Goal: Navigation & Orientation: Find specific page/section

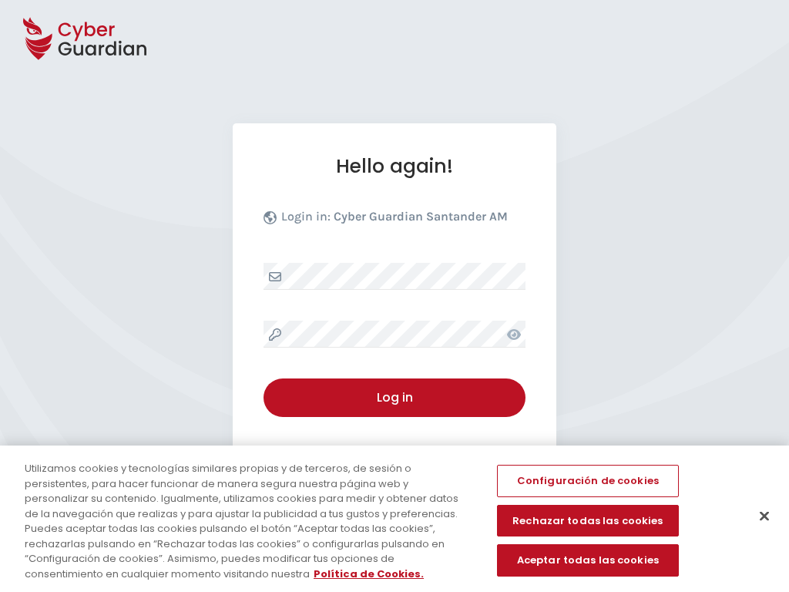
select select "English"
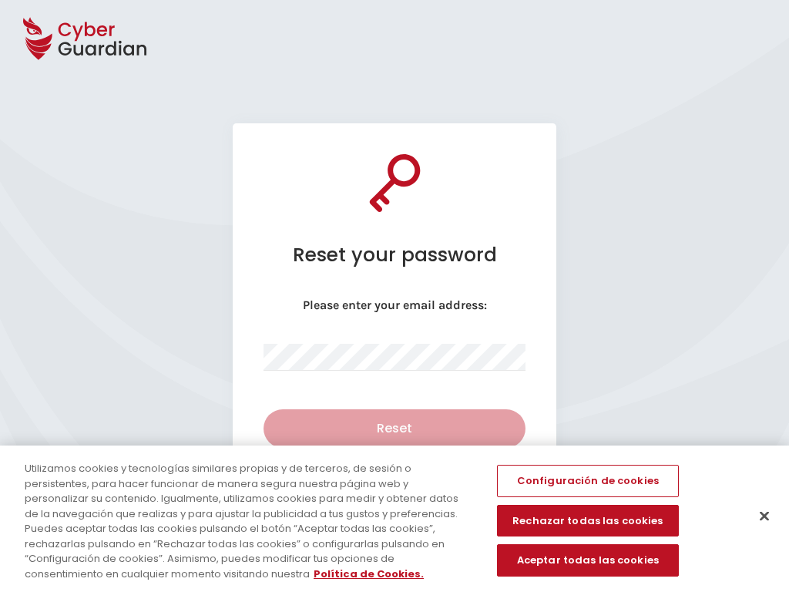
select select "English"
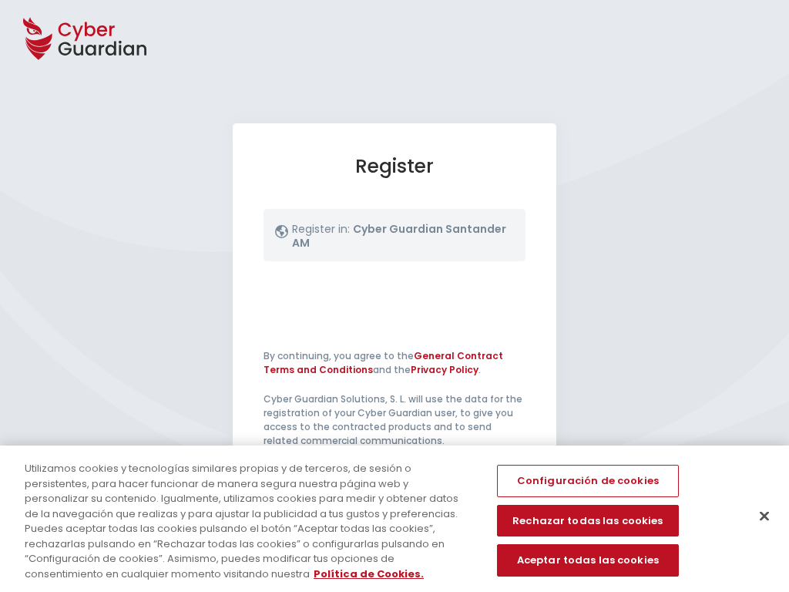
select select "English"
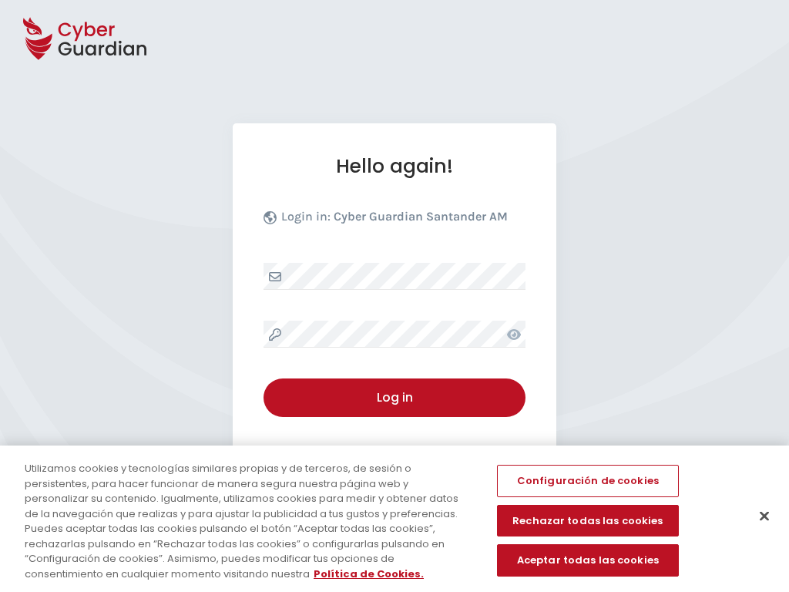
select select "English"
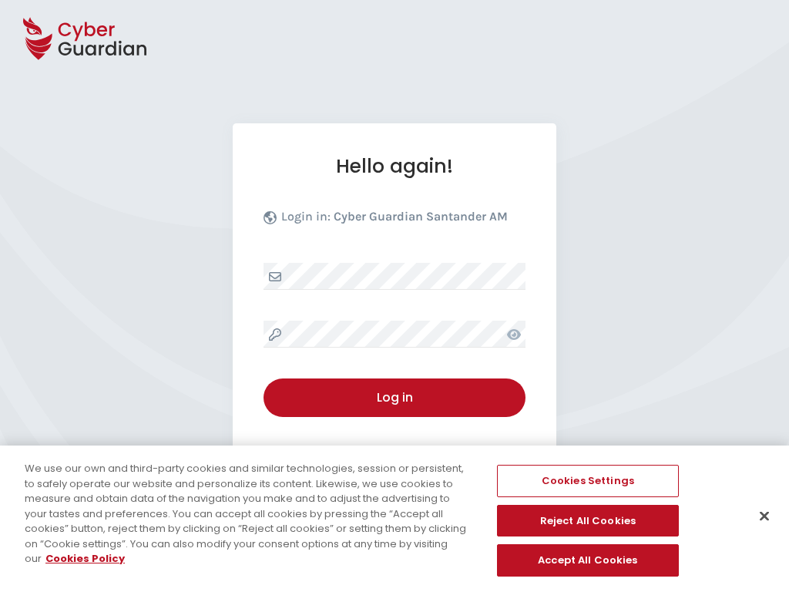
select select "English"
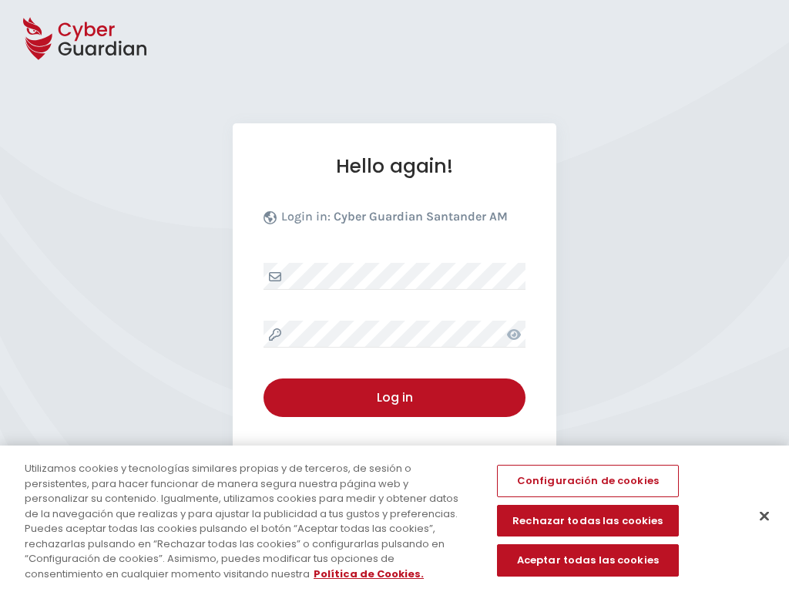
select select "English"
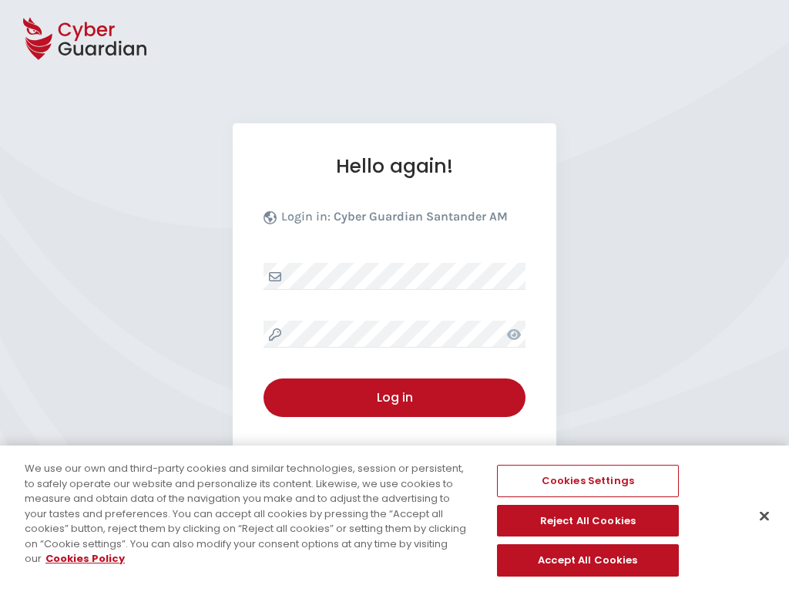
select select "English"
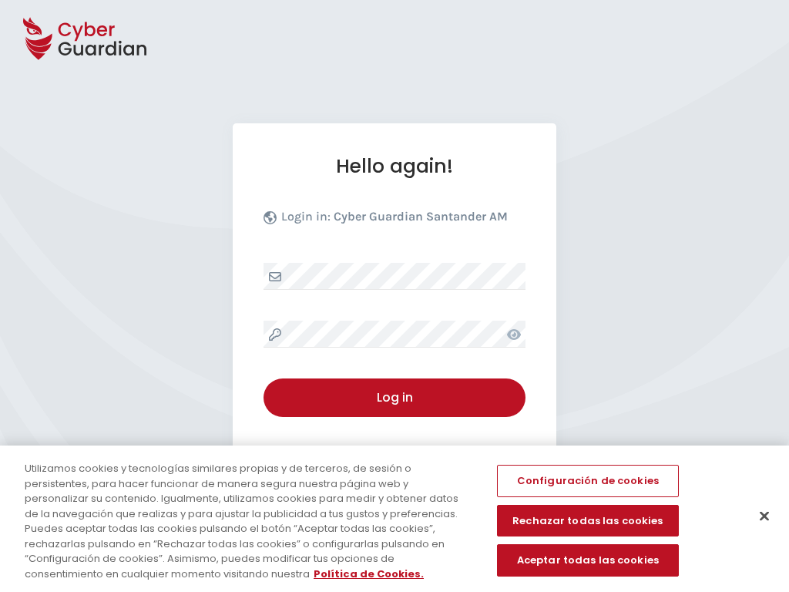
select select "English"
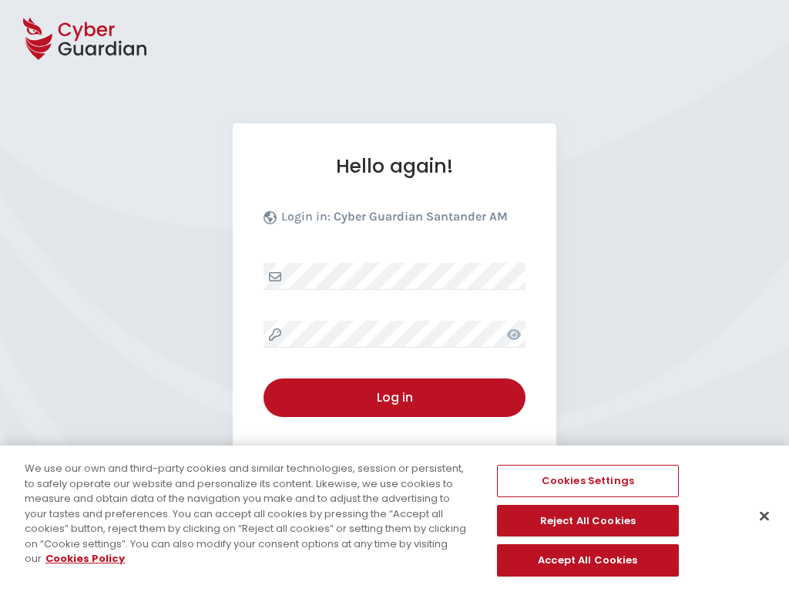
select select "English"
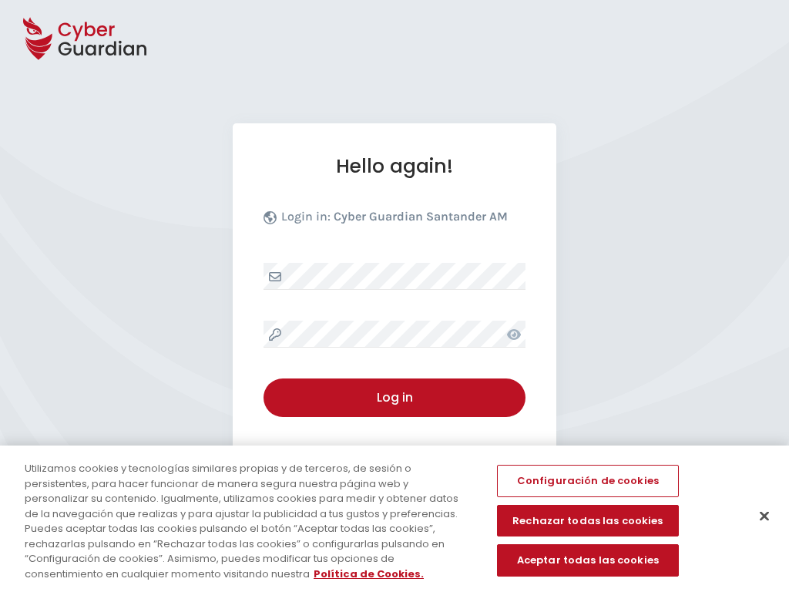
select select "English"
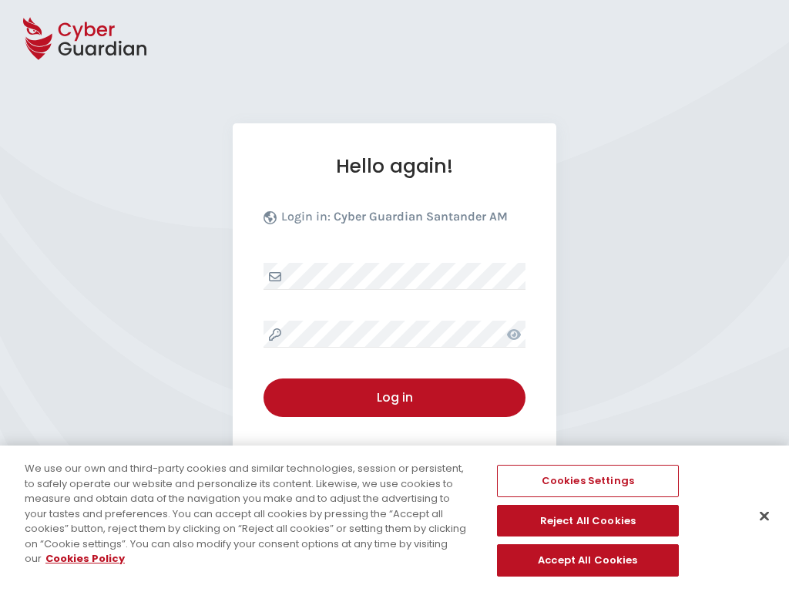
select select "English"
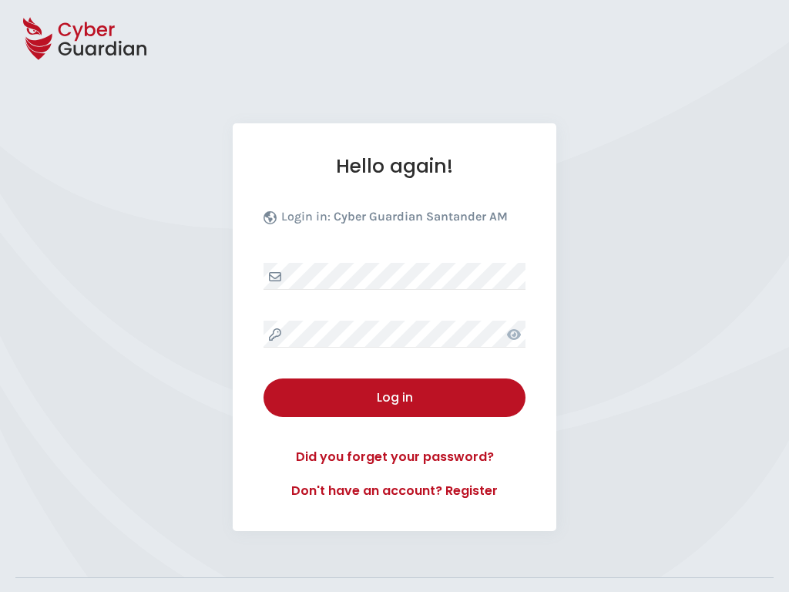
select select "English"
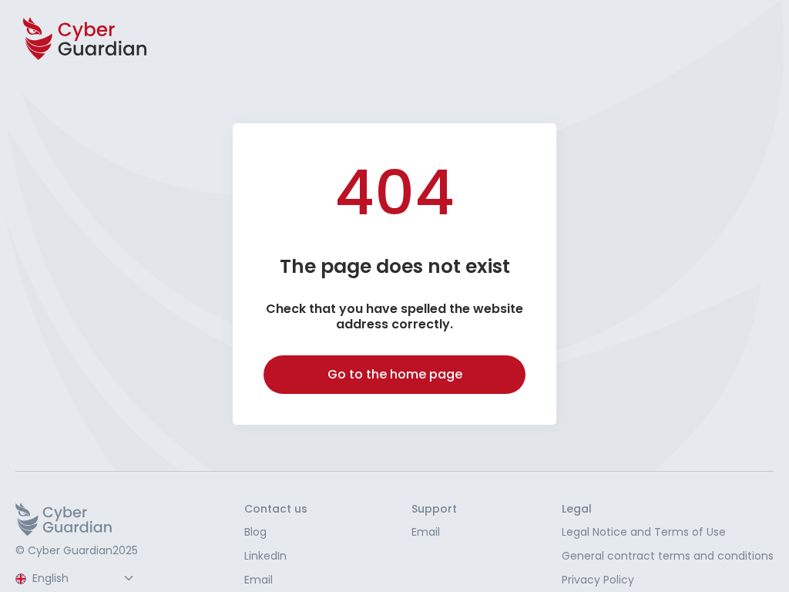
select select "English"
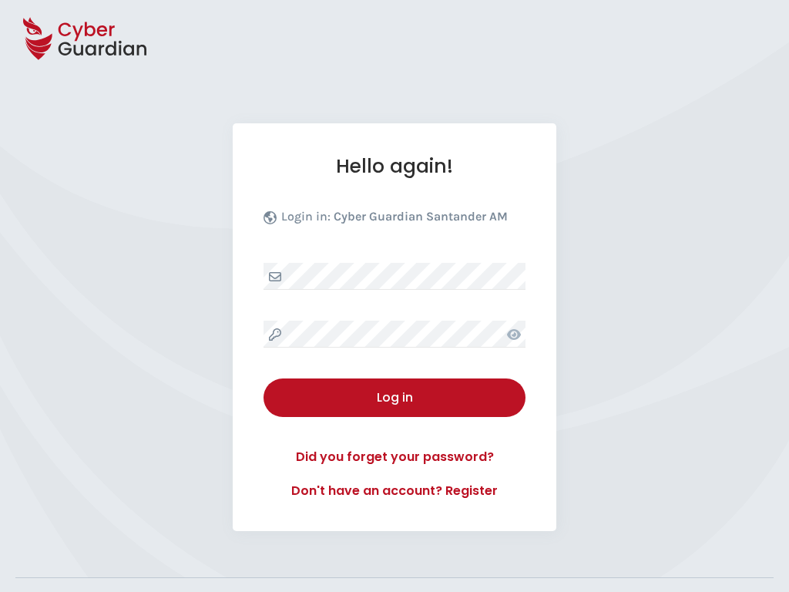
select select "English"
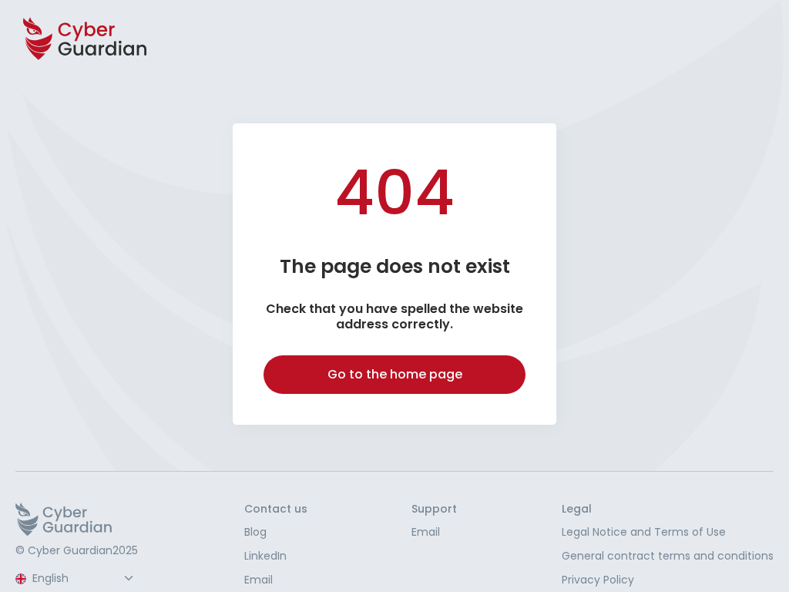
select select "English"
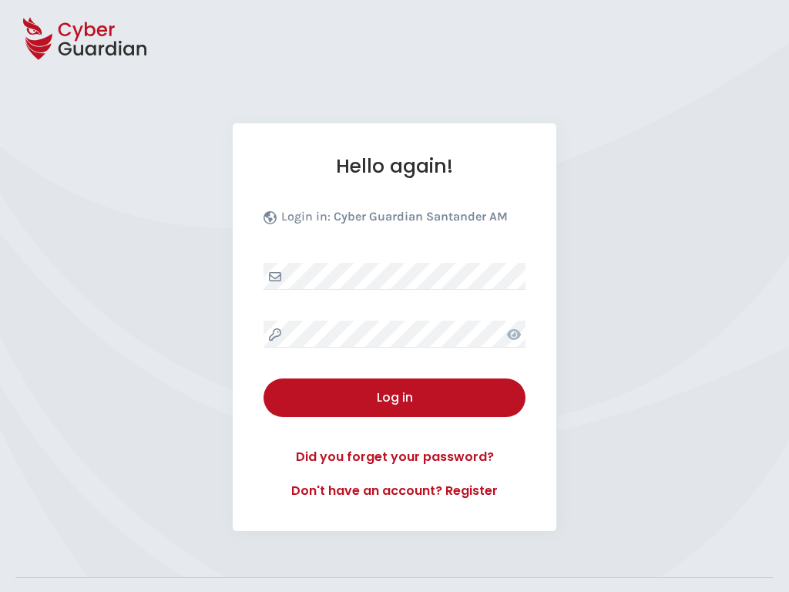
select select "English"
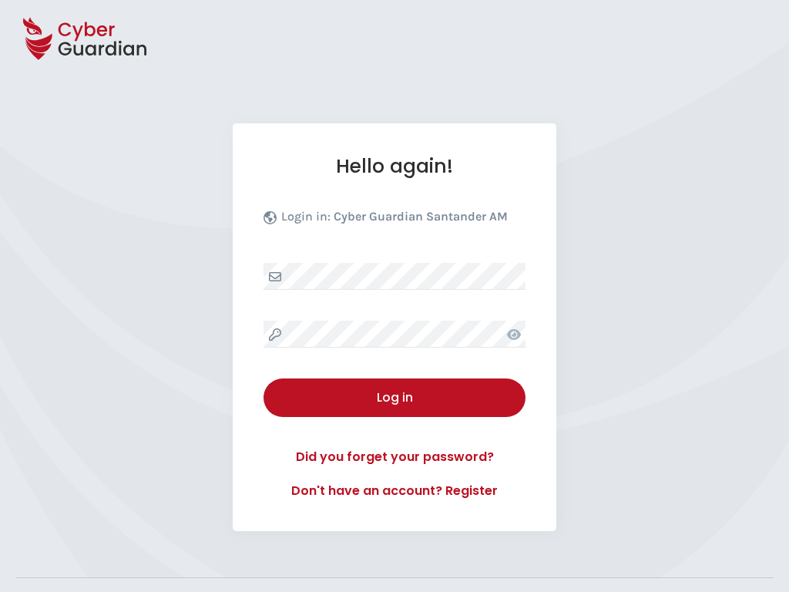
select select "English"
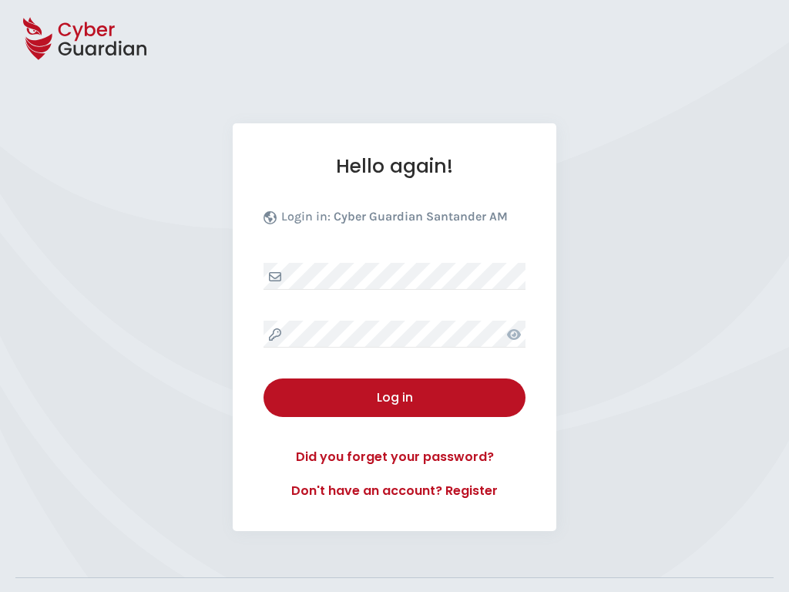
select select "English"
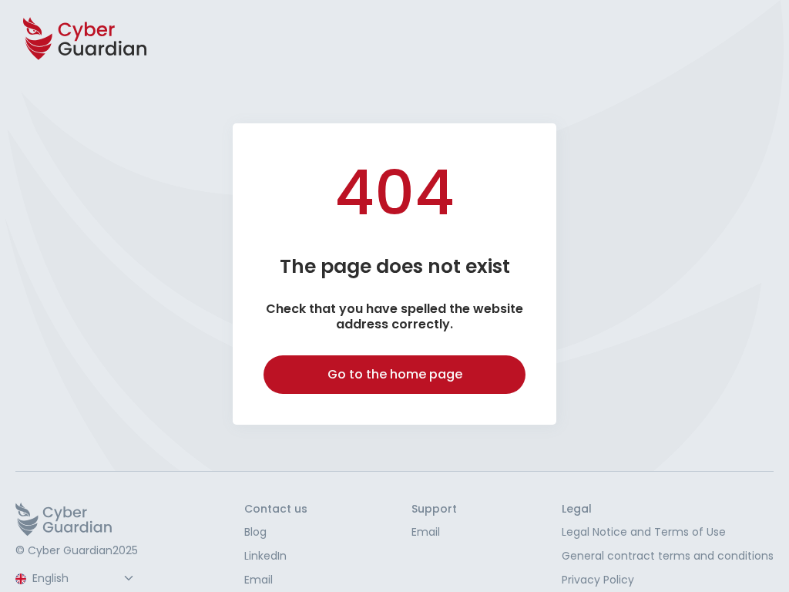
select select "English"
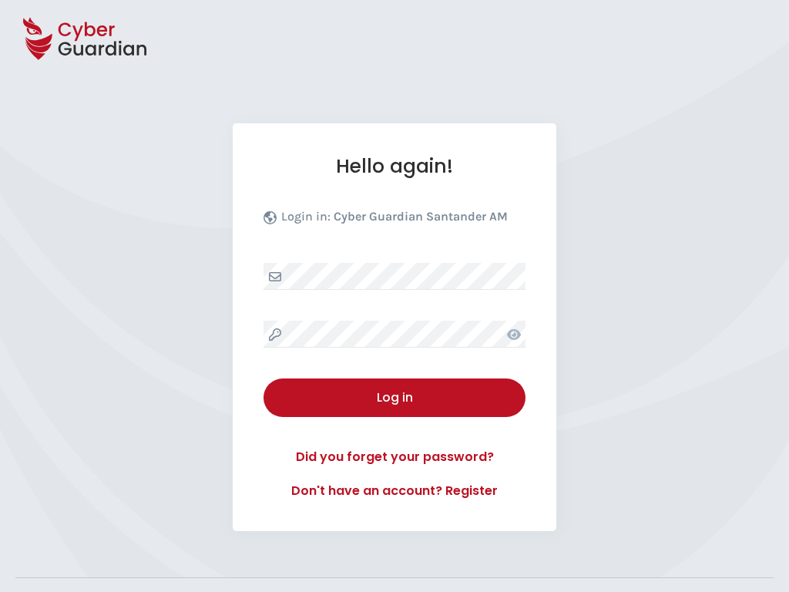
select select "English"
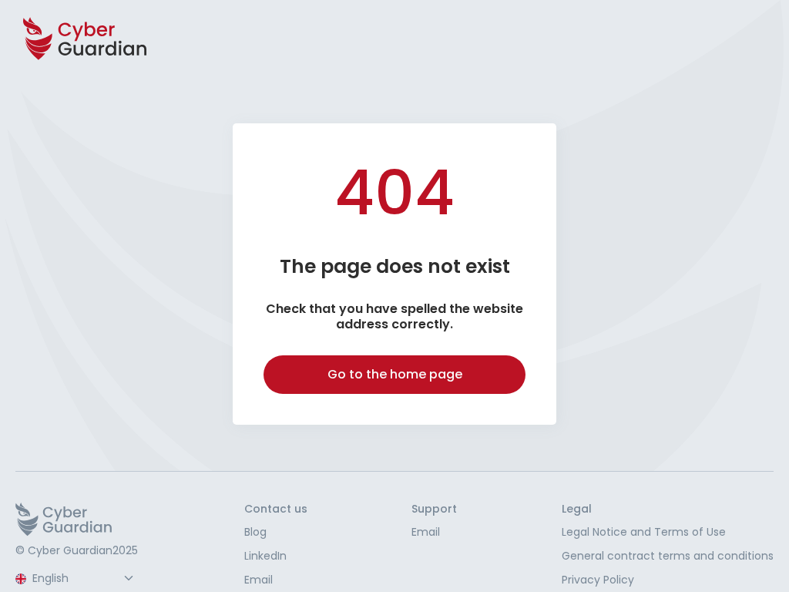
select select "English"
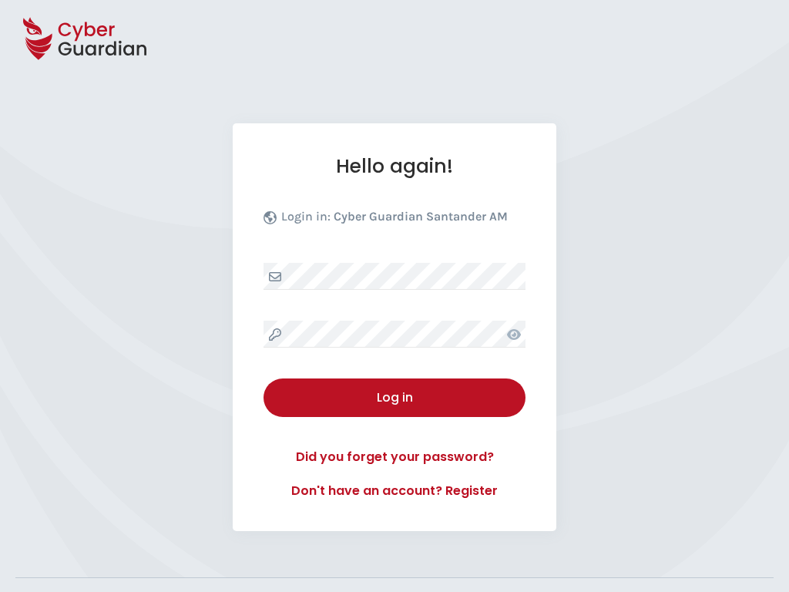
select select "English"
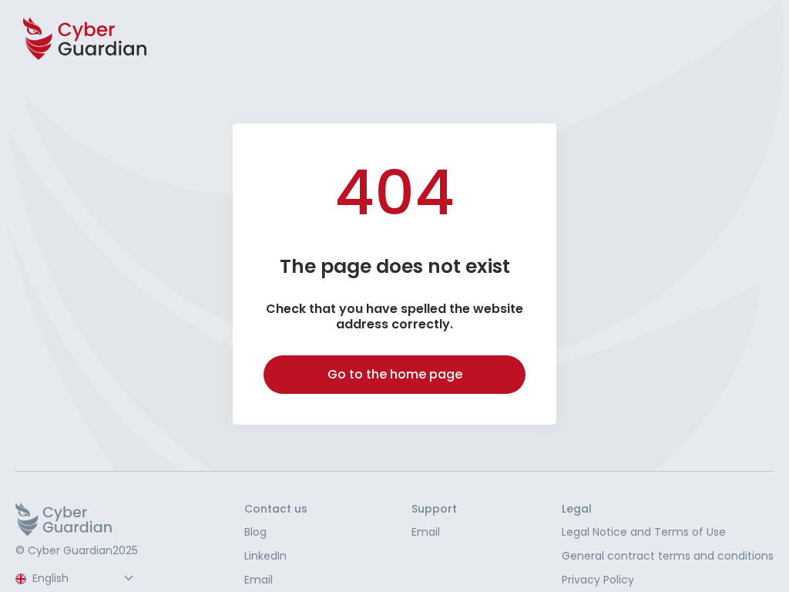
select select "English"
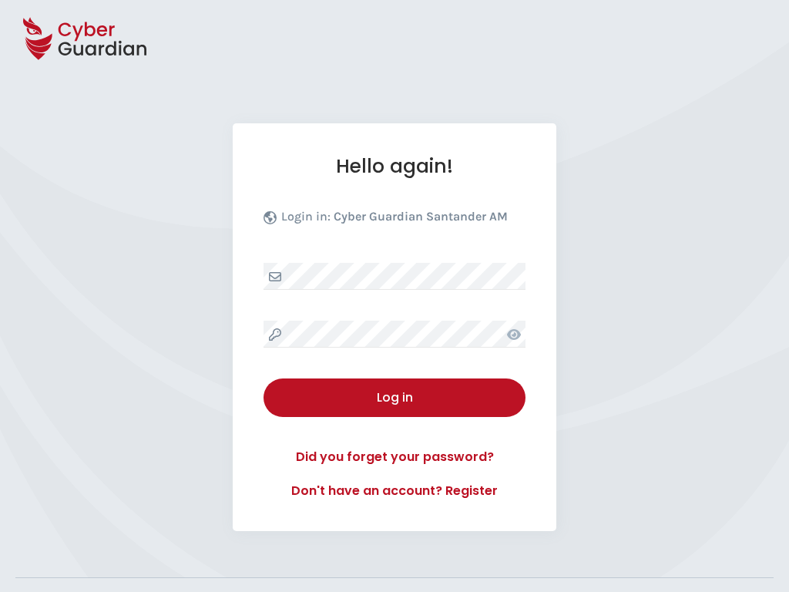
select select "English"
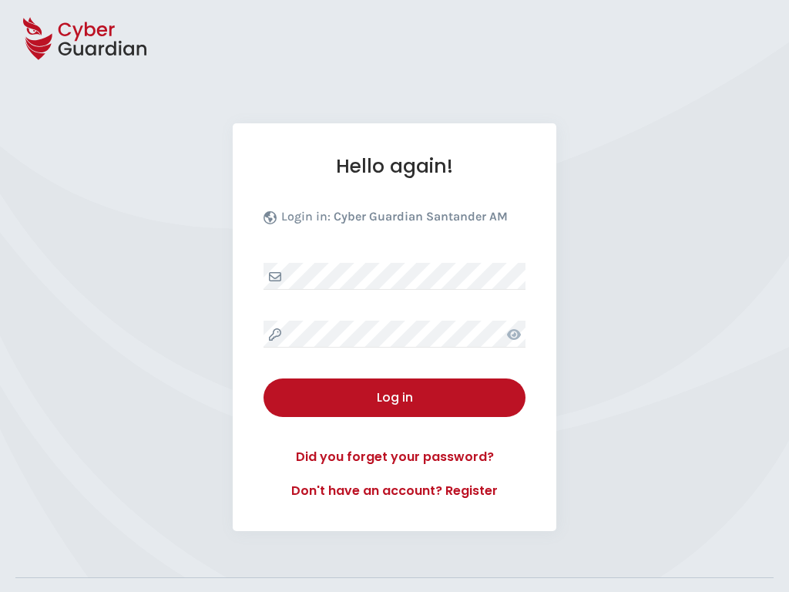
select select "English"
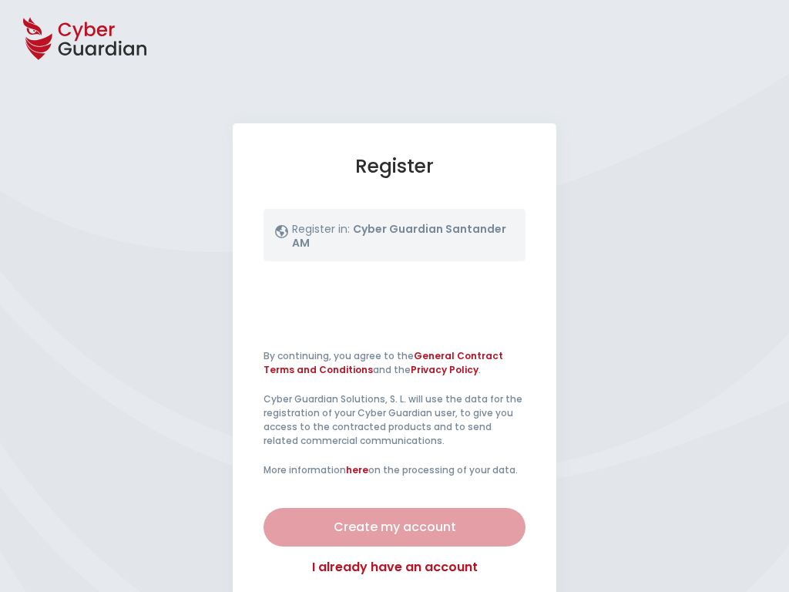
select select "English"
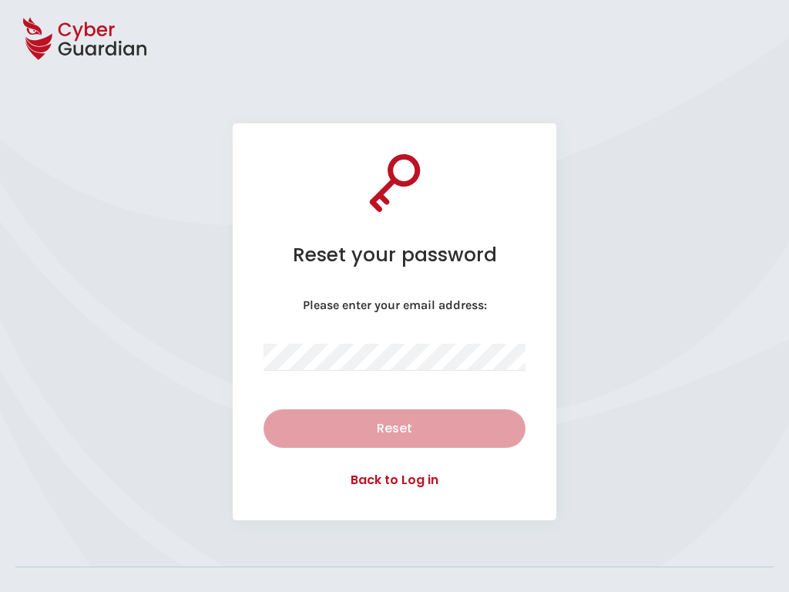
select select "English"
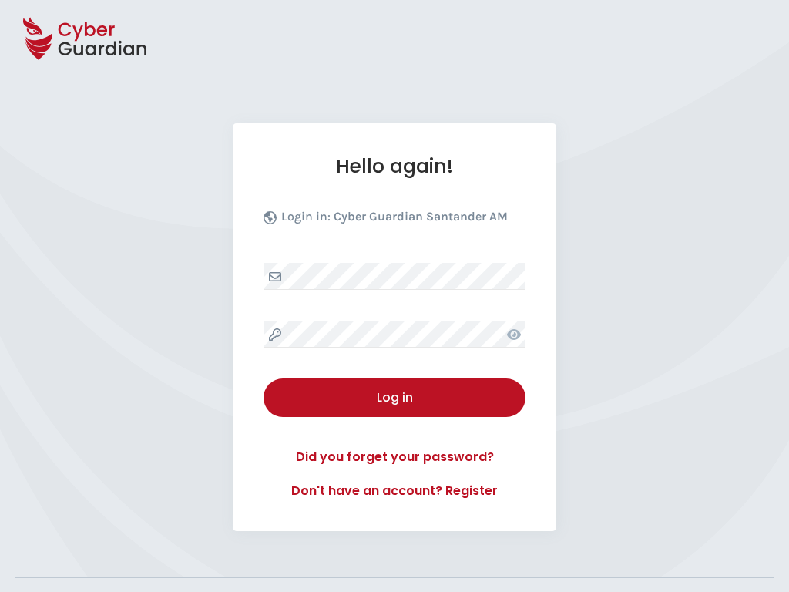
select select "English"
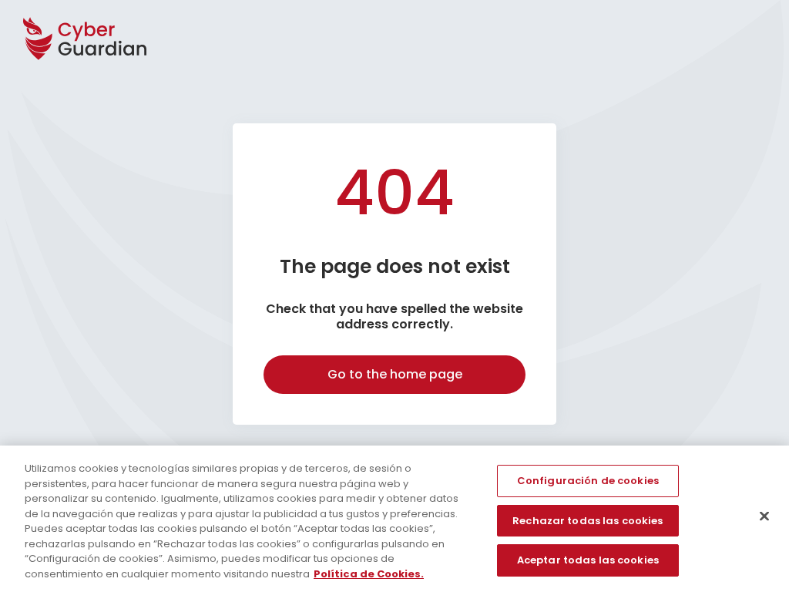
select select "English"
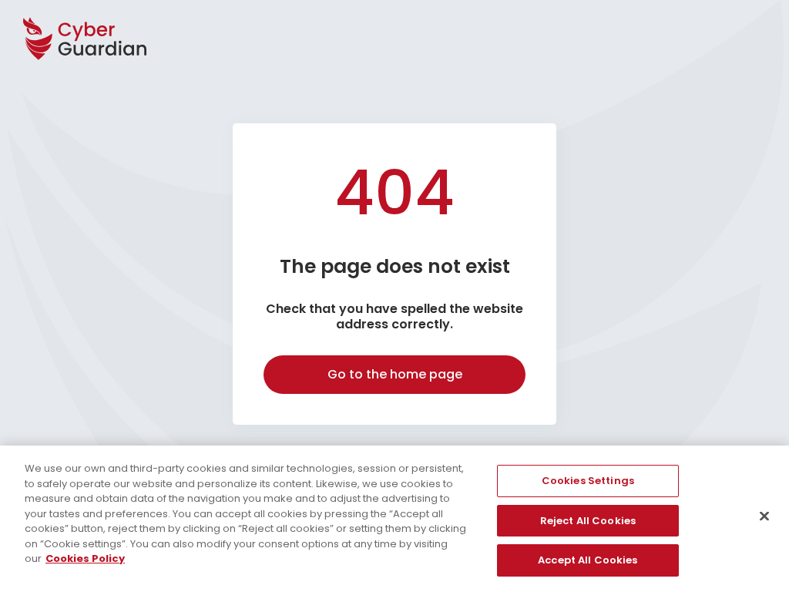
select select "English"
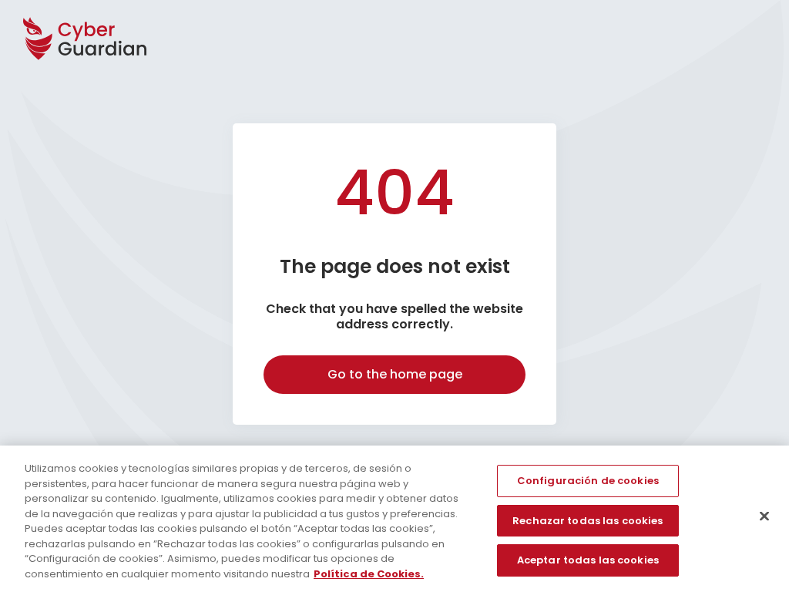
select select "English"
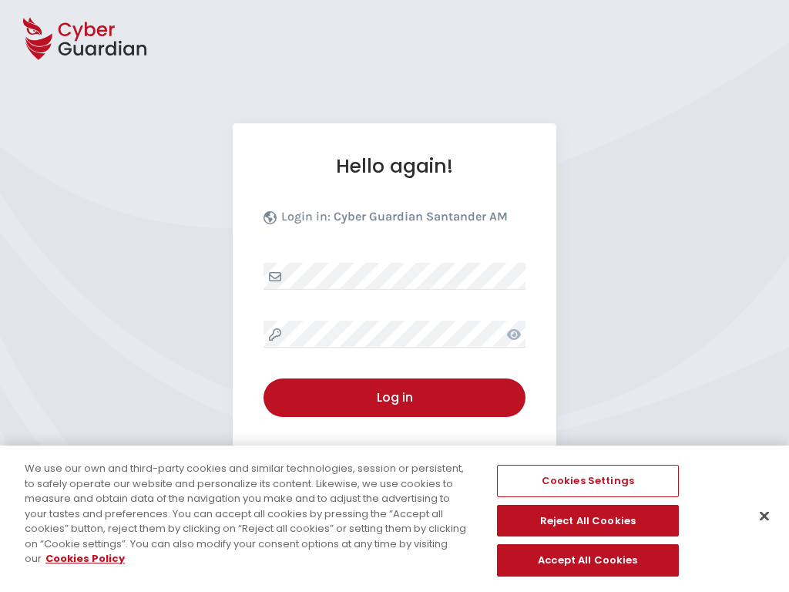
select select "English"
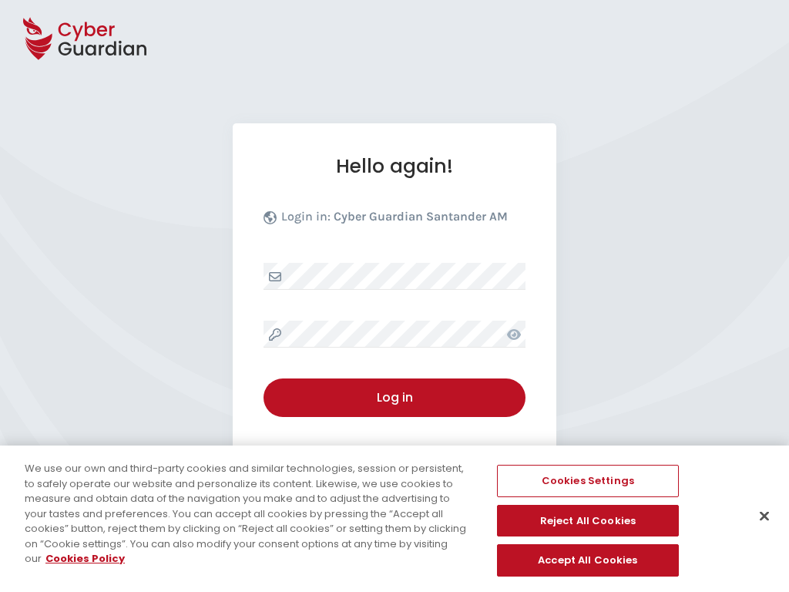
select select "English"
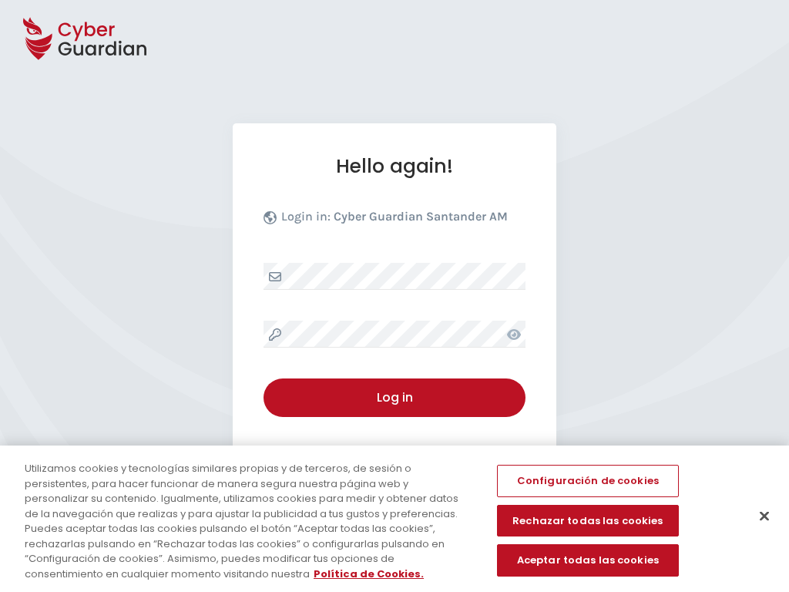
select select "English"
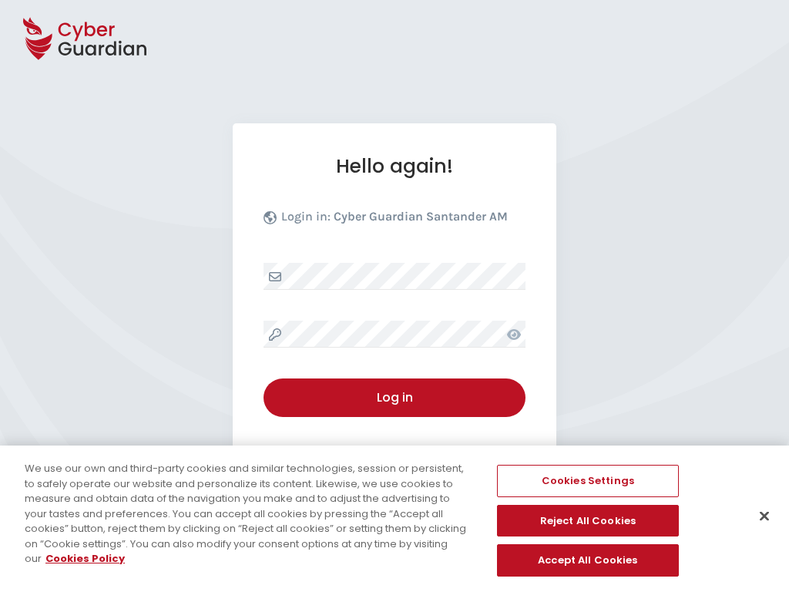
select select "English"
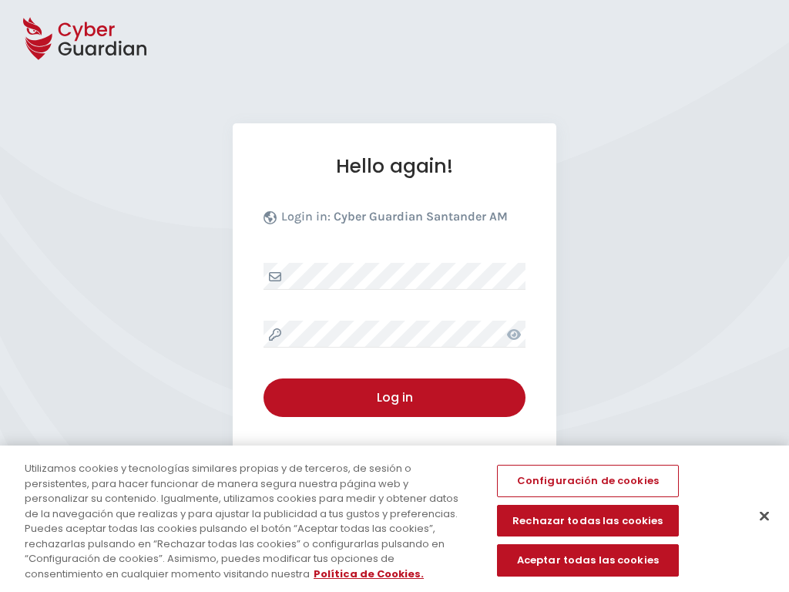
select select "English"
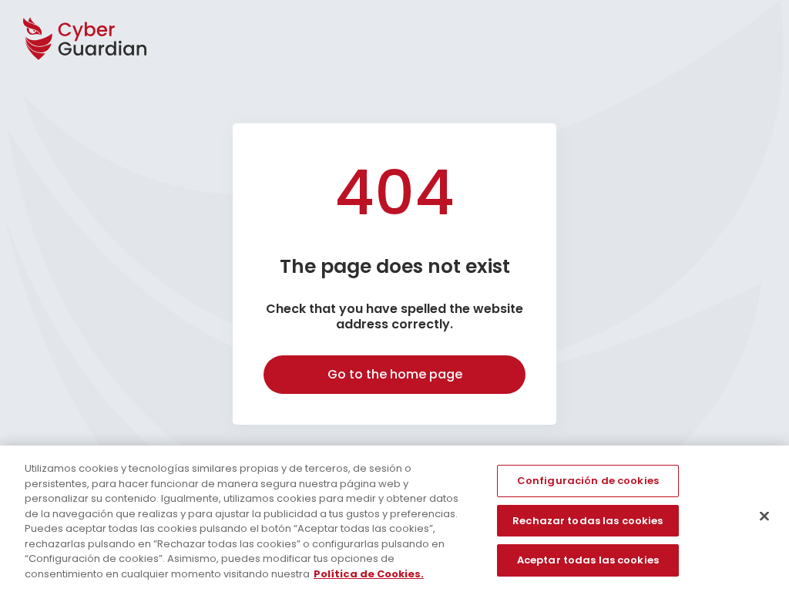
select select "English"
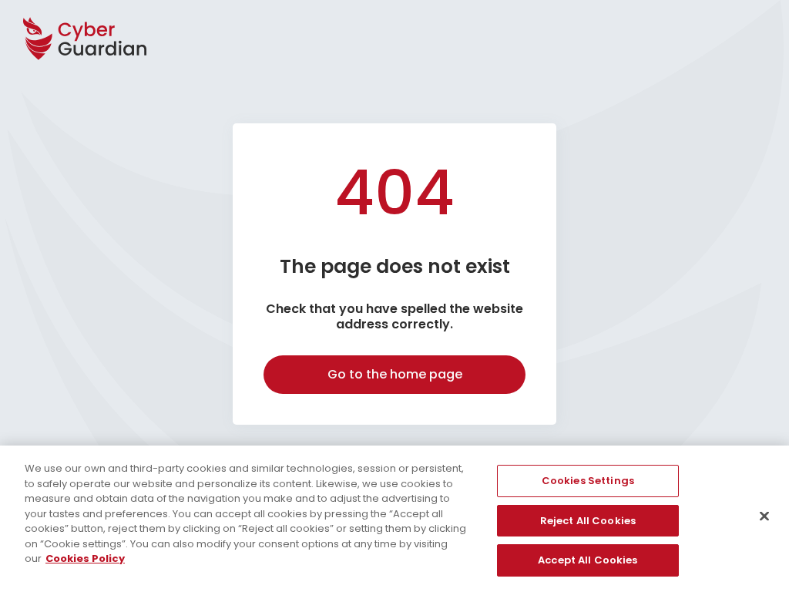
select select "English"
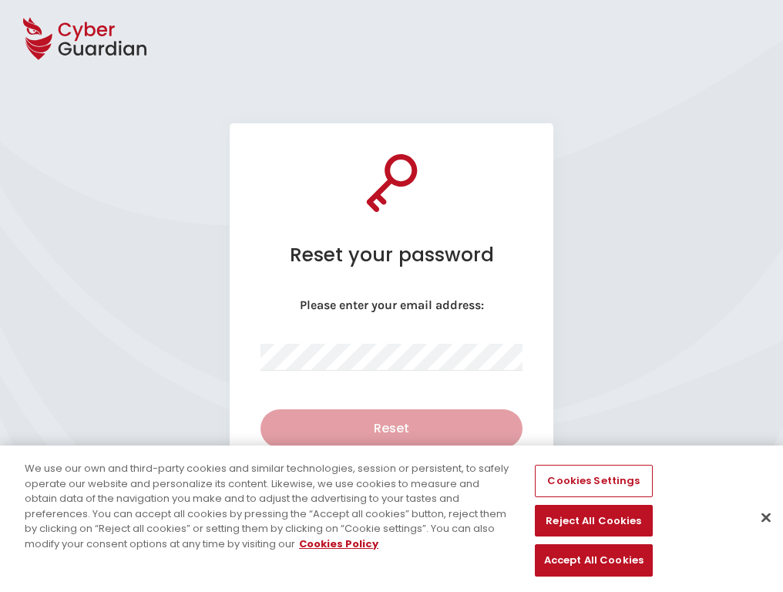
select select "English"
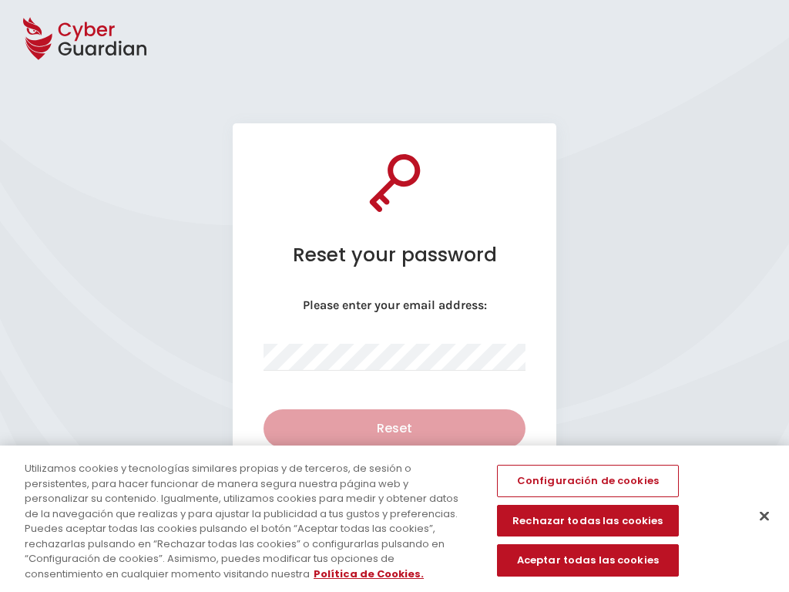
select select "English"
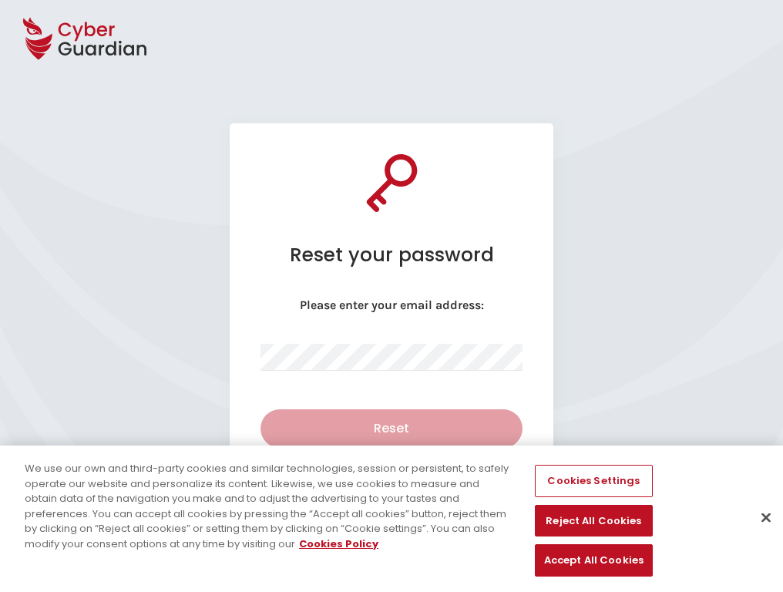
select select "English"
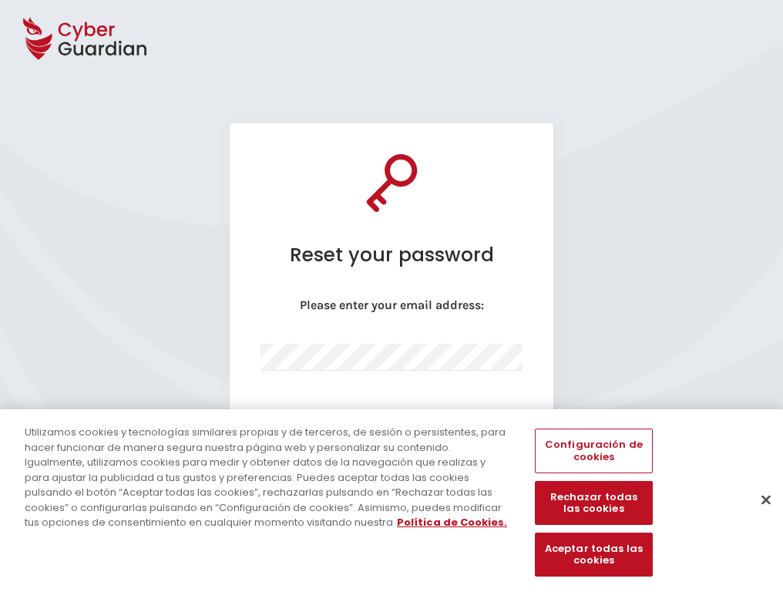
select select "English"
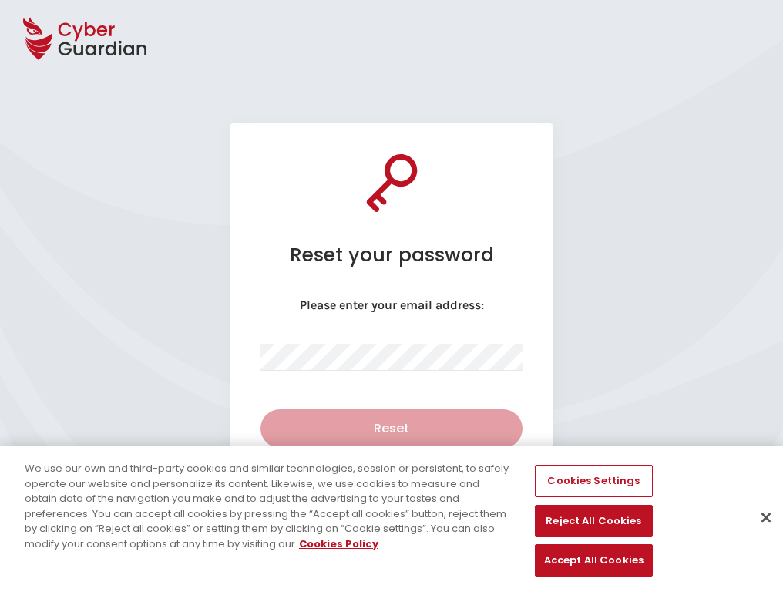
select select "English"
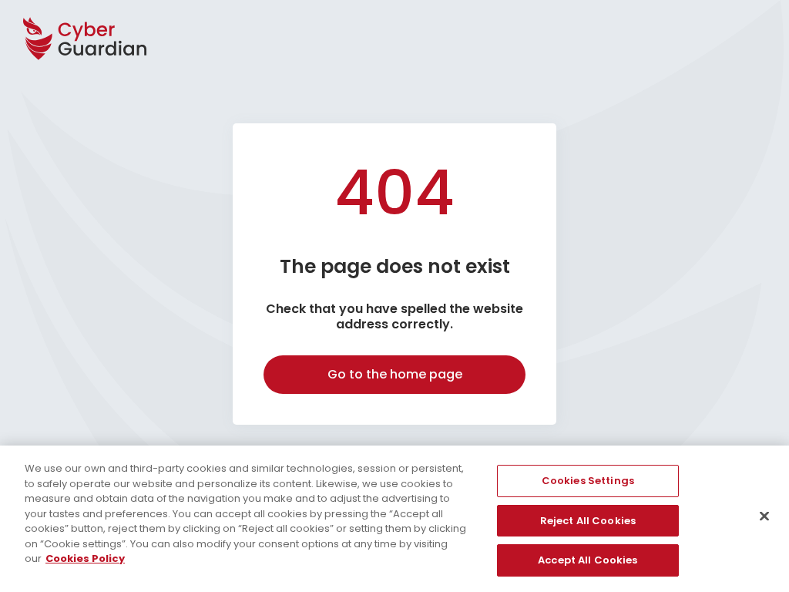
select select "English"
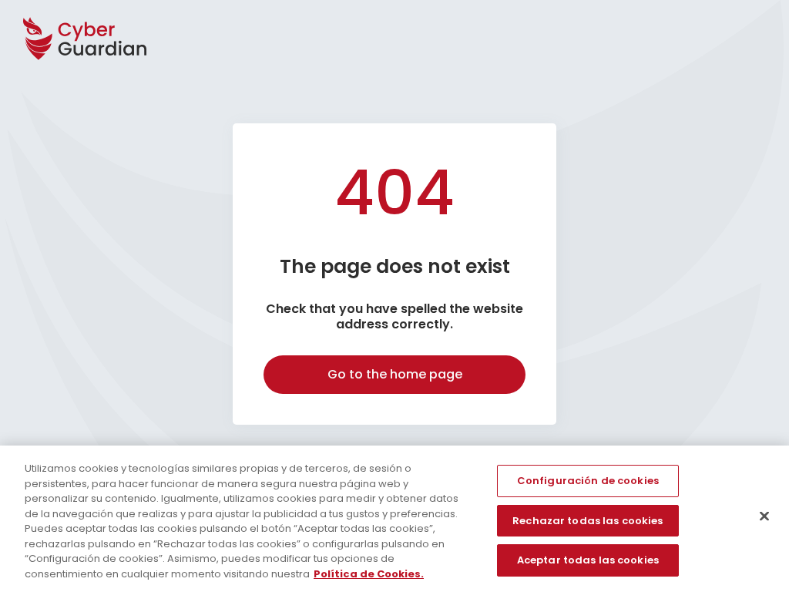
select select "English"
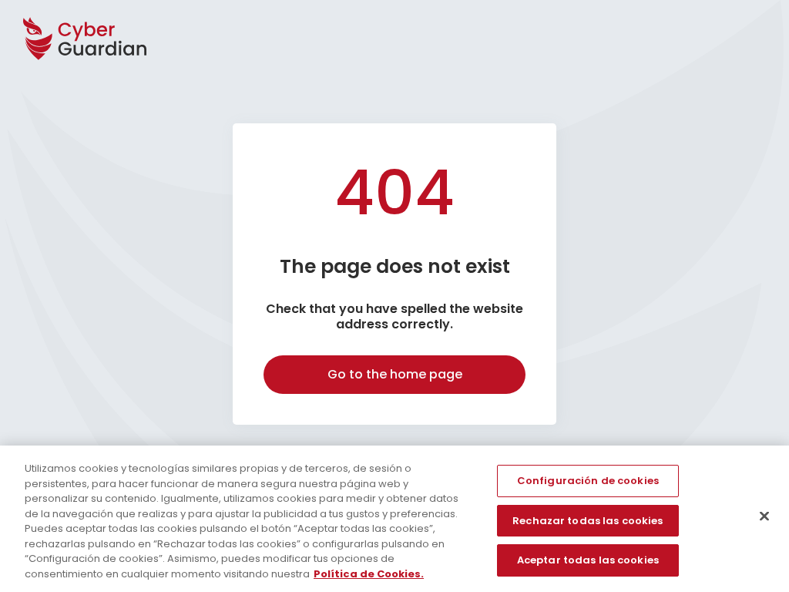
select select "English"
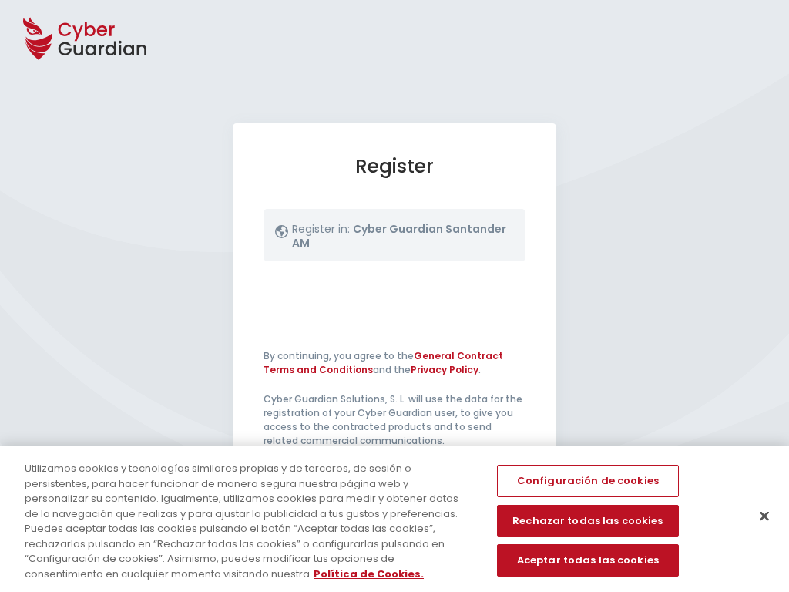
select select "English"
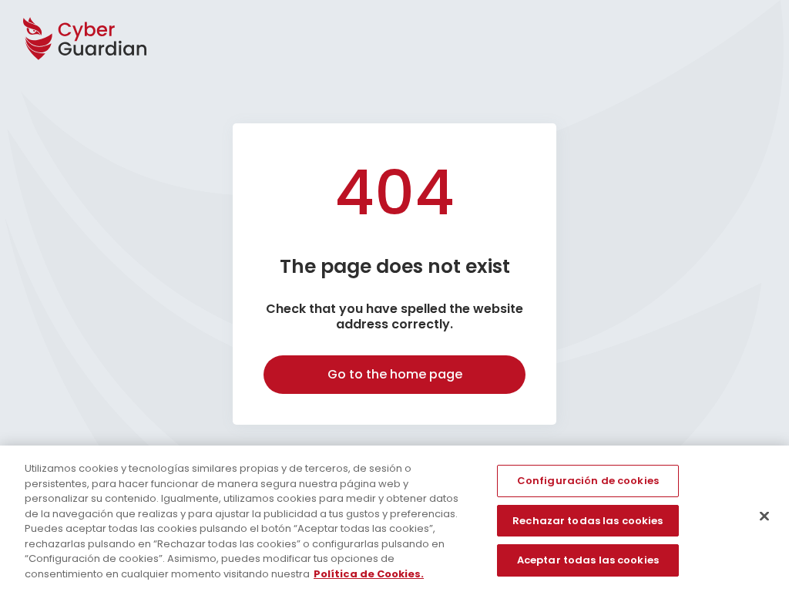
select select "English"
